Goal: Task Accomplishment & Management: Use online tool/utility

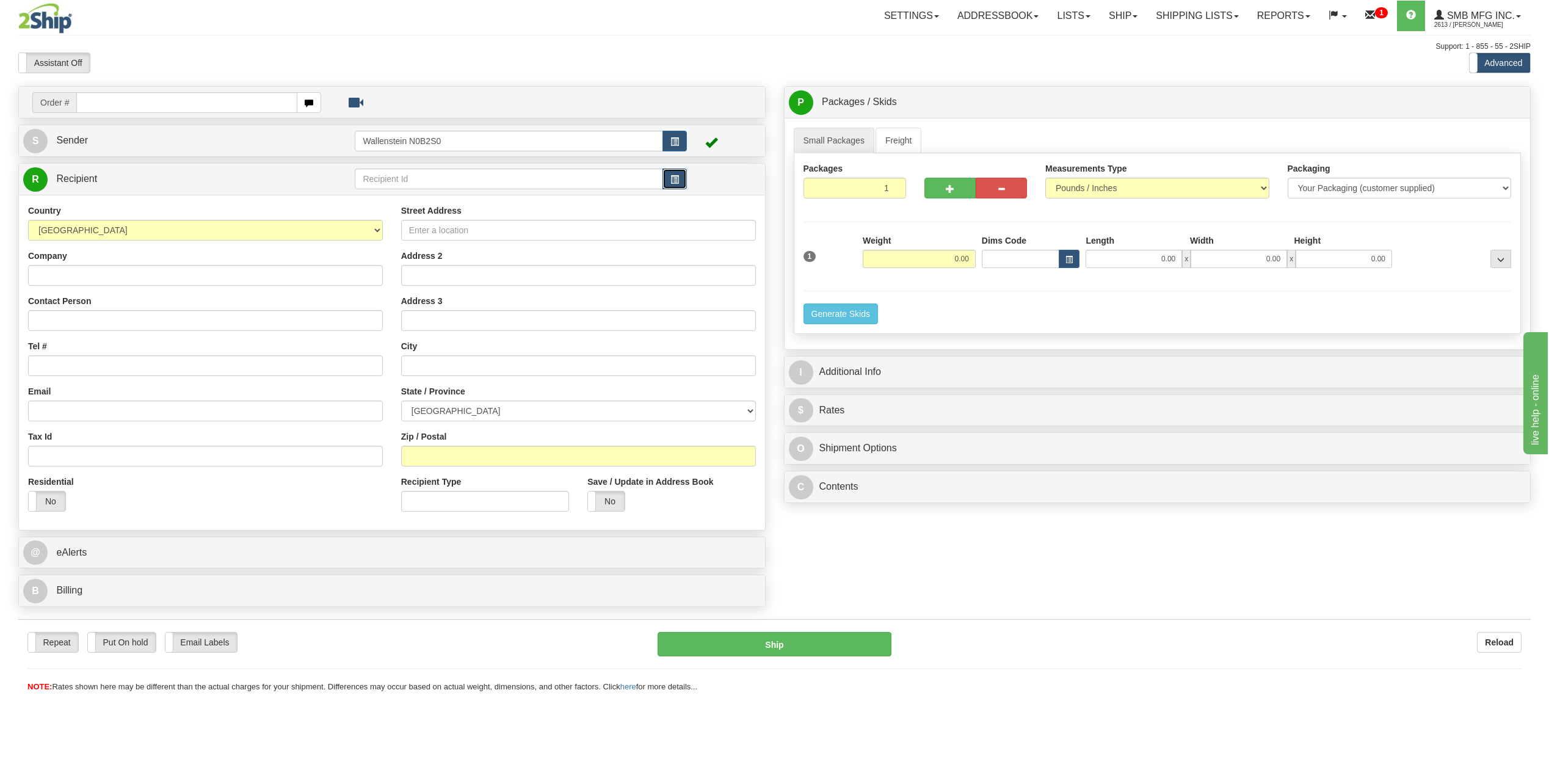
click at [675, 177] on span "button" at bounding box center [675, 180] width 9 height 8
click at [433, 178] on input "text" at bounding box center [508, 179] width 308 height 21
click at [452, 198] on div "TORO01" at bounding box center [506, 198] width 296 height 14
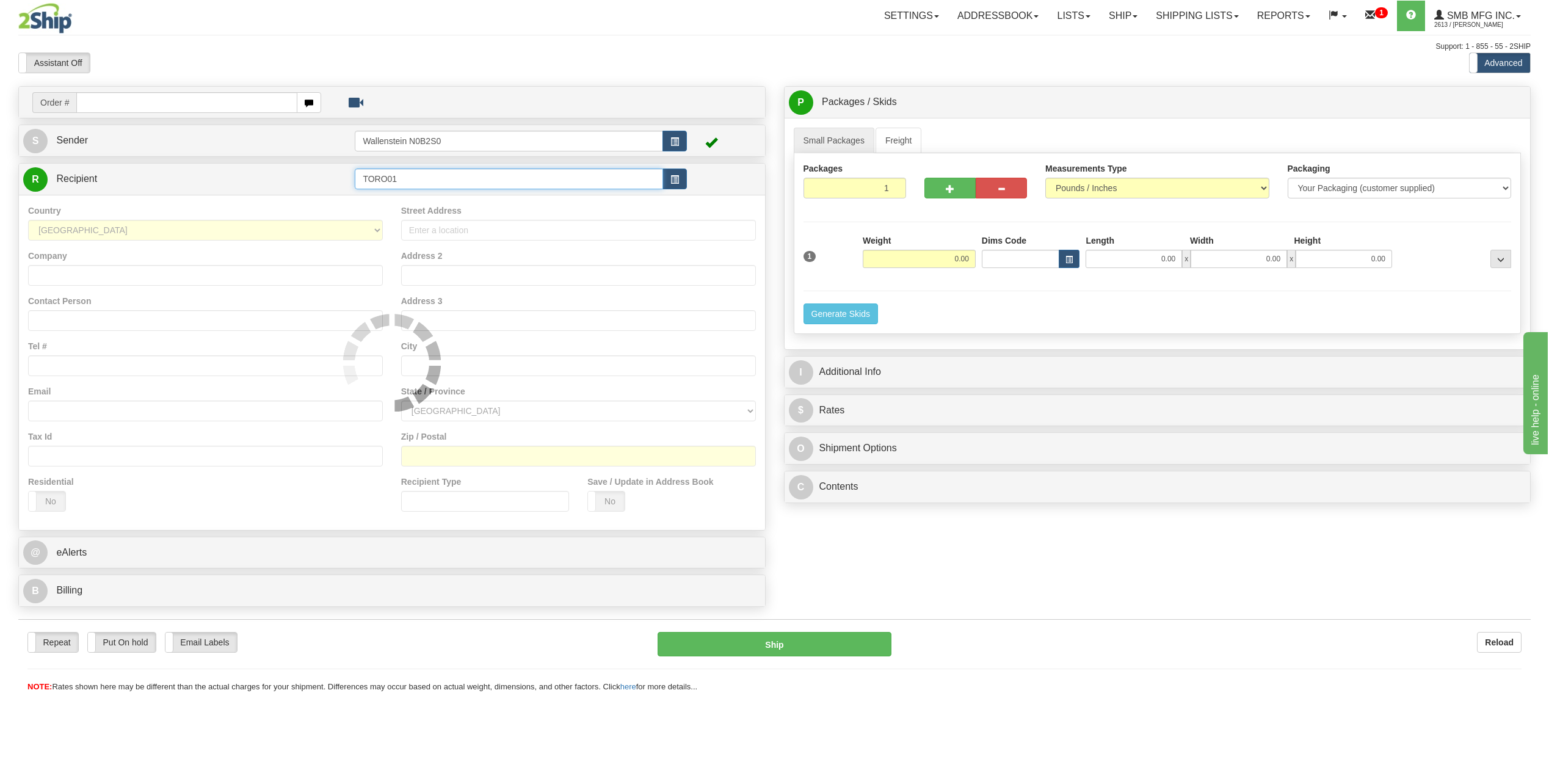
type input "TORO01"
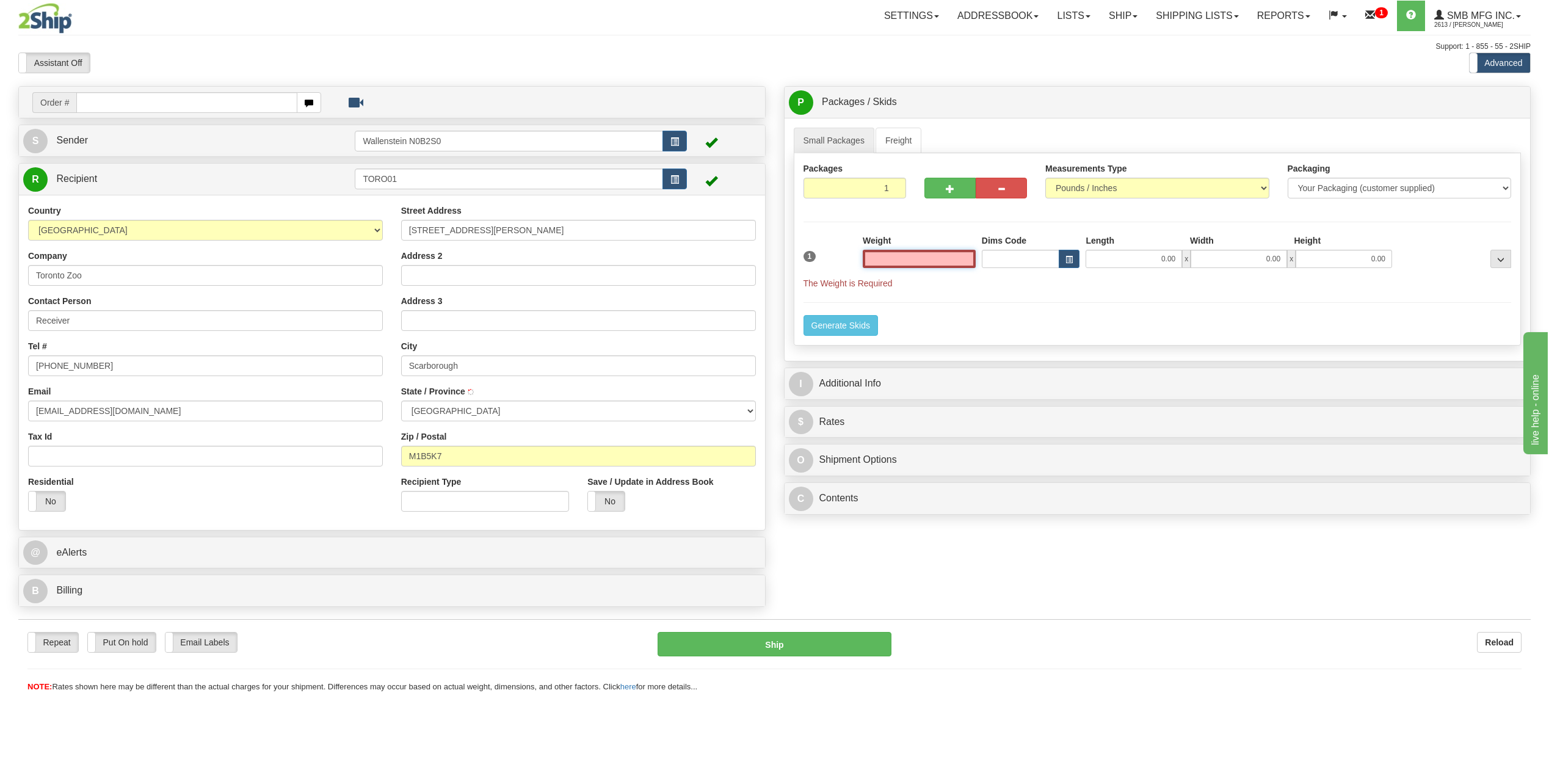
type input "[GEOGRAPHIC_DATA]"
type input "500.00"
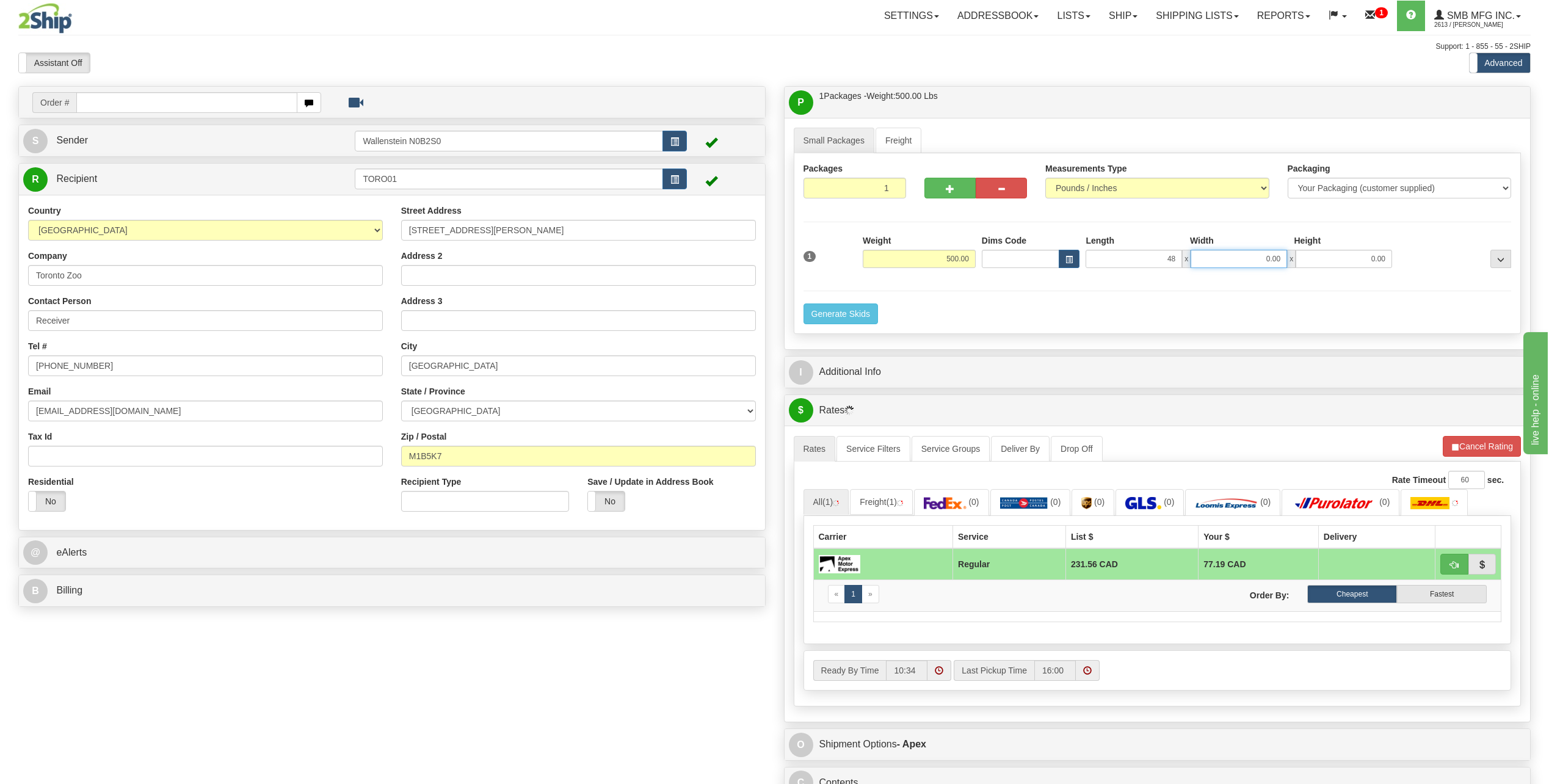
type input "48.00"
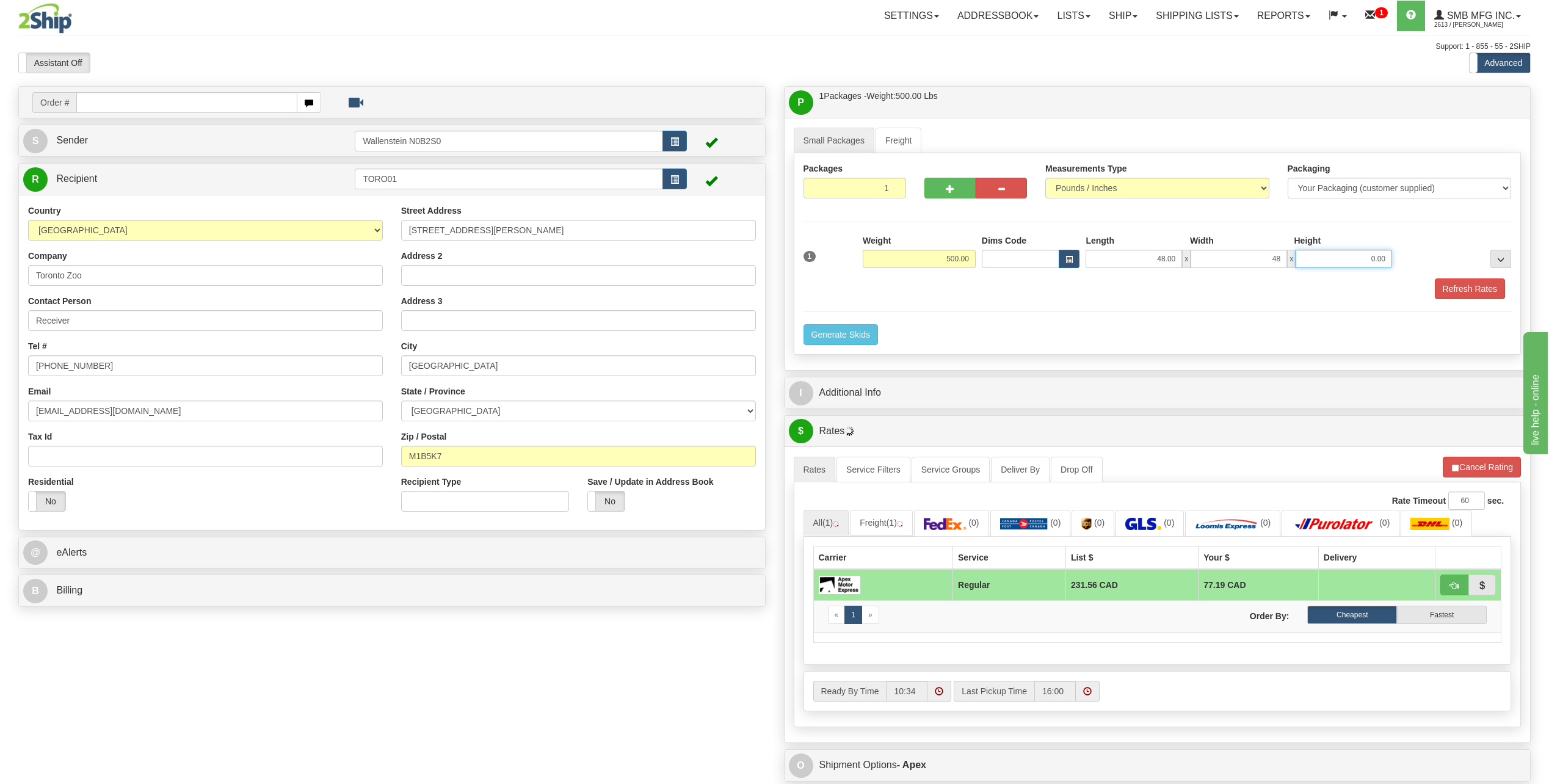
type input "48.00"
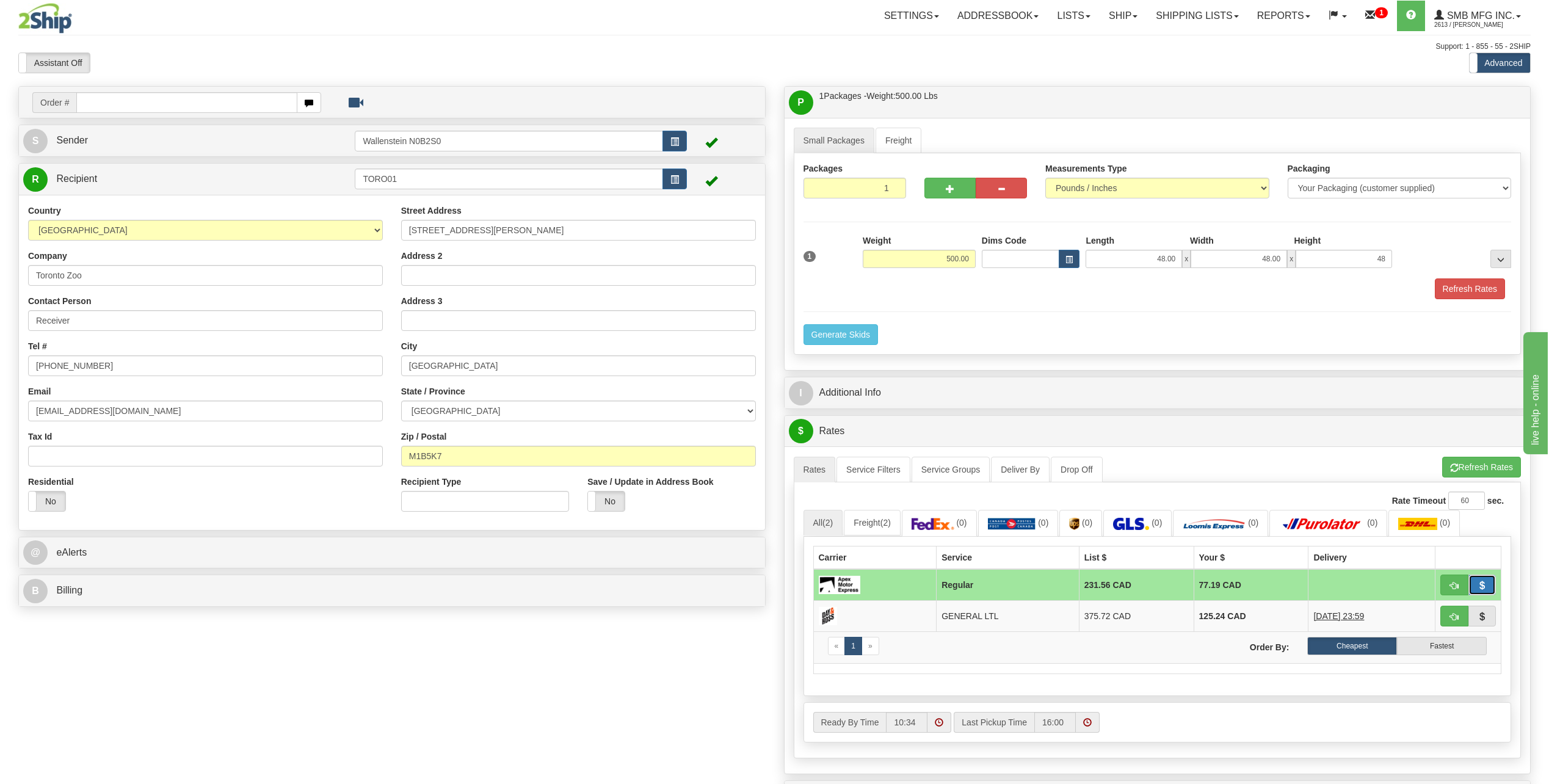
type input "48.00"
click at [1481, 586] on span "button" at bounding box center [1482, 586] width 9 height 8
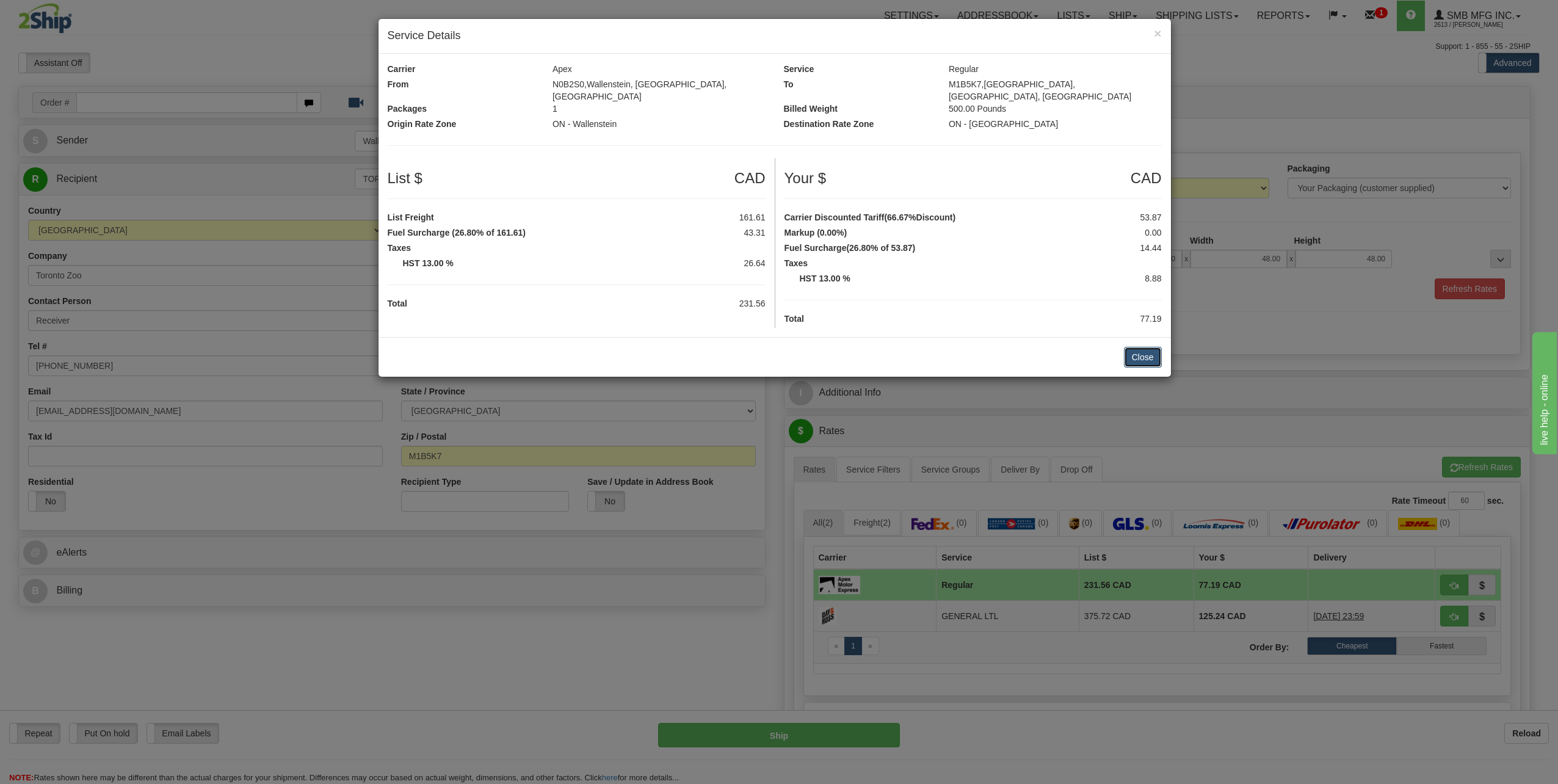
click at [1134, 346] on button "Close" at bounding box center [1143, 357] width 38 height 21
